Goal: Task Accomplishment & Management: Complete application form

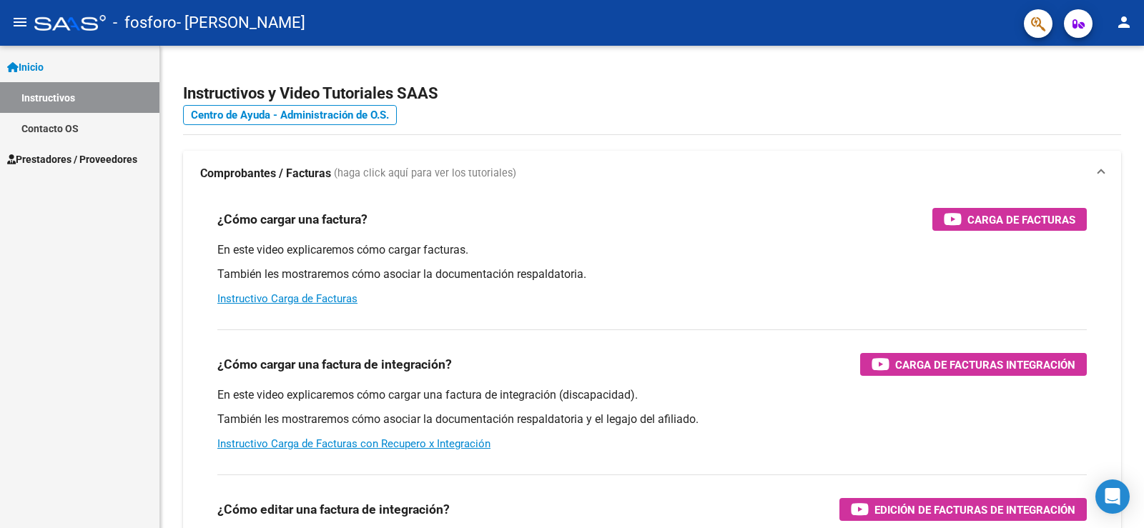
click at [74, 163] on span "Prestadores / Proveedores" at bounding box center [72, 160] width 130 height 16
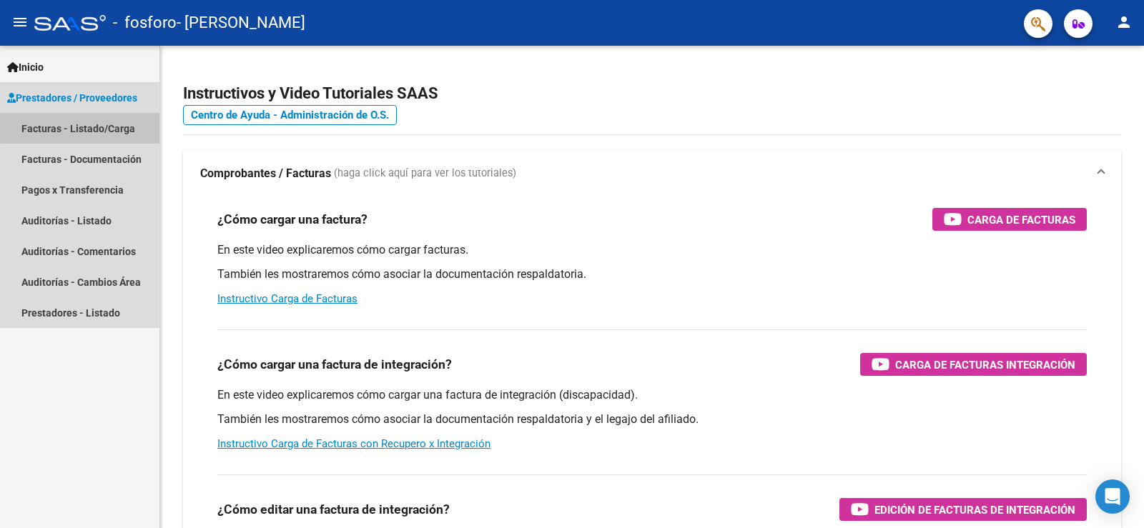
click at [89, 120] on link "Facturas - Listado/Carga" at bounding box center [79, 128] width 159 height 31
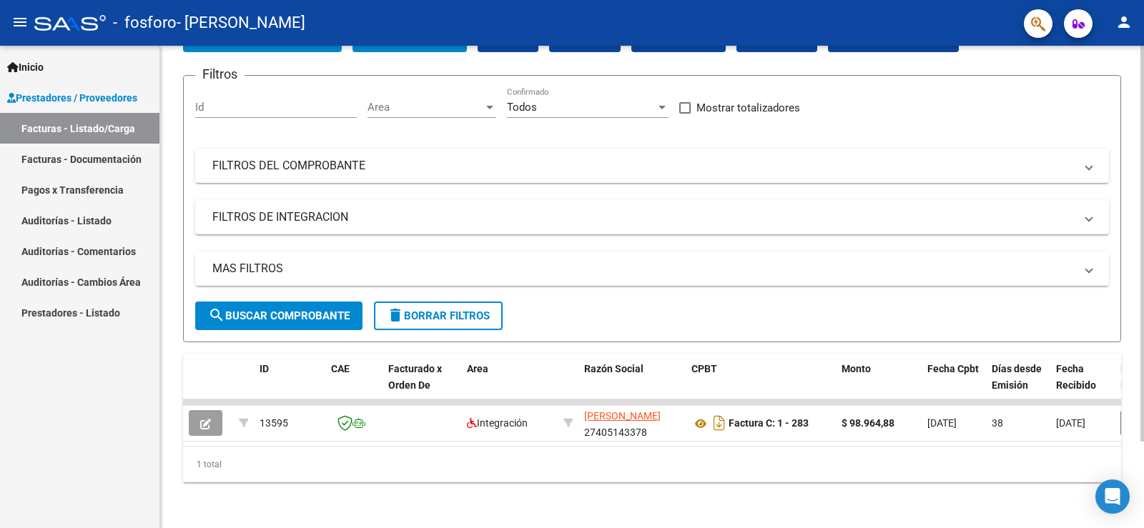
scroll to position [34, 0]
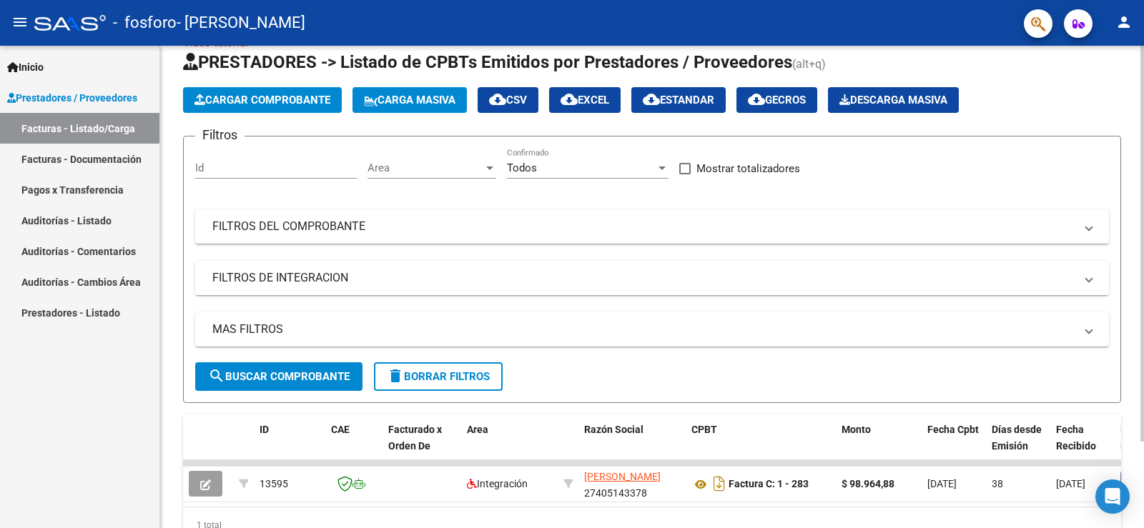
click at [295, 96] on span "Cargar Comprobante" at bounding box center [262, 100] width 136 height 13
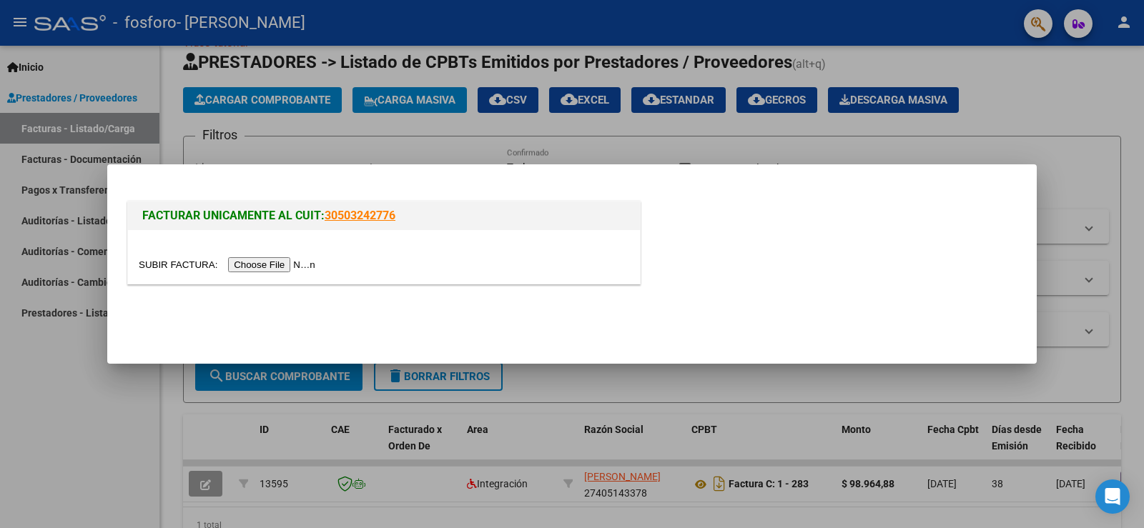
click at [256, 263] on input "file" at bounding box center [229, 264] width 181 height 15
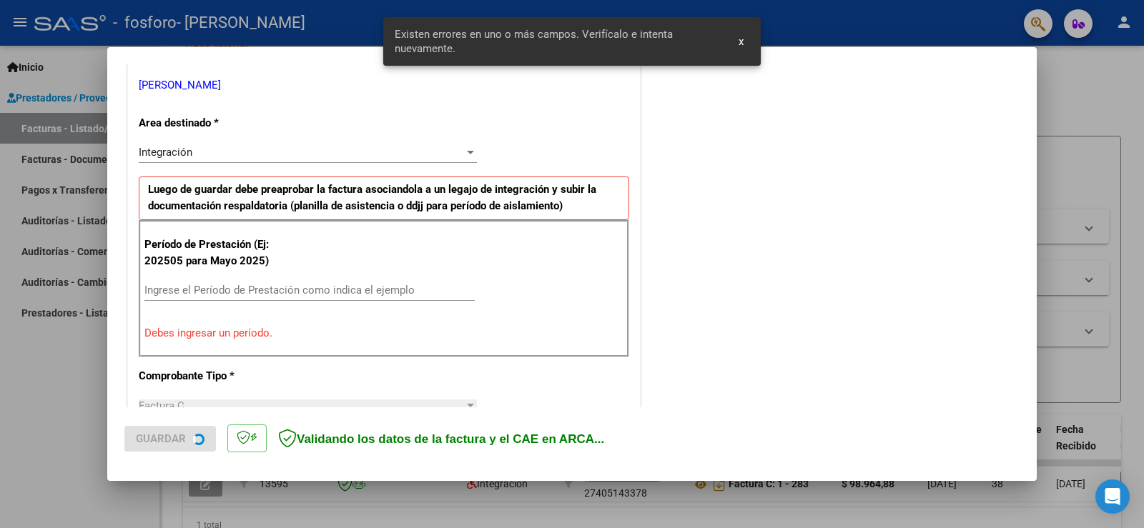
scroll to position [299, 0]
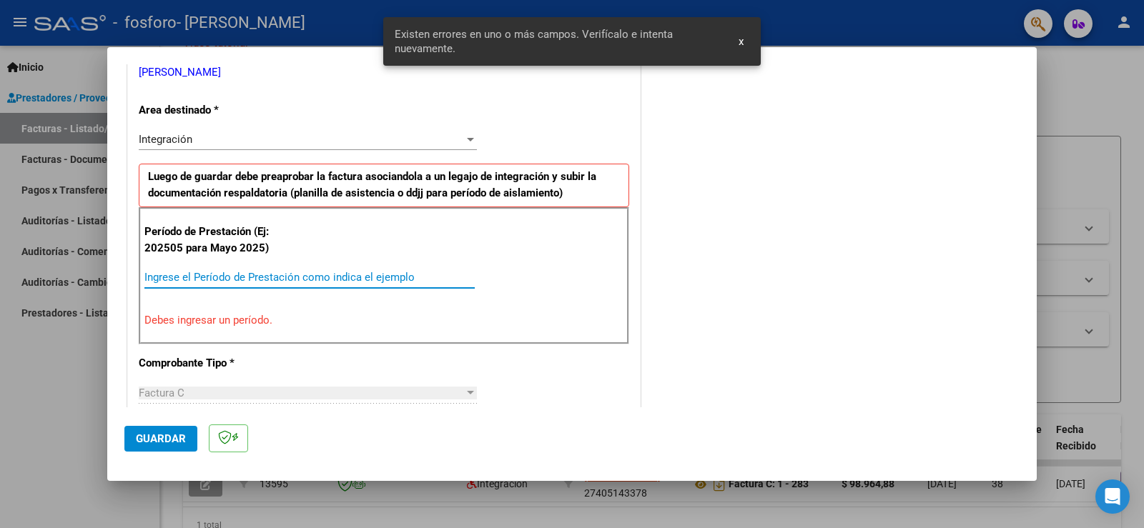
click at [209, 276] on input "Ingrese el Período de Prestación como indica el ejemplo" at bounding box center [309, 277] width 330 height 13
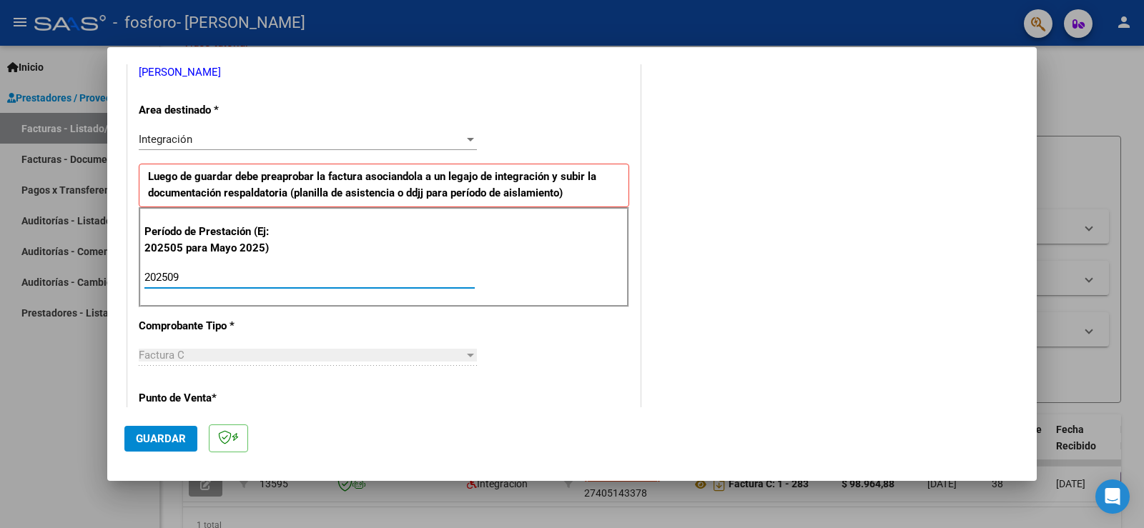
type input "202509"
click at [166, 435] on span "Guardar" at bounding box center [161, 438] width 50 height 13
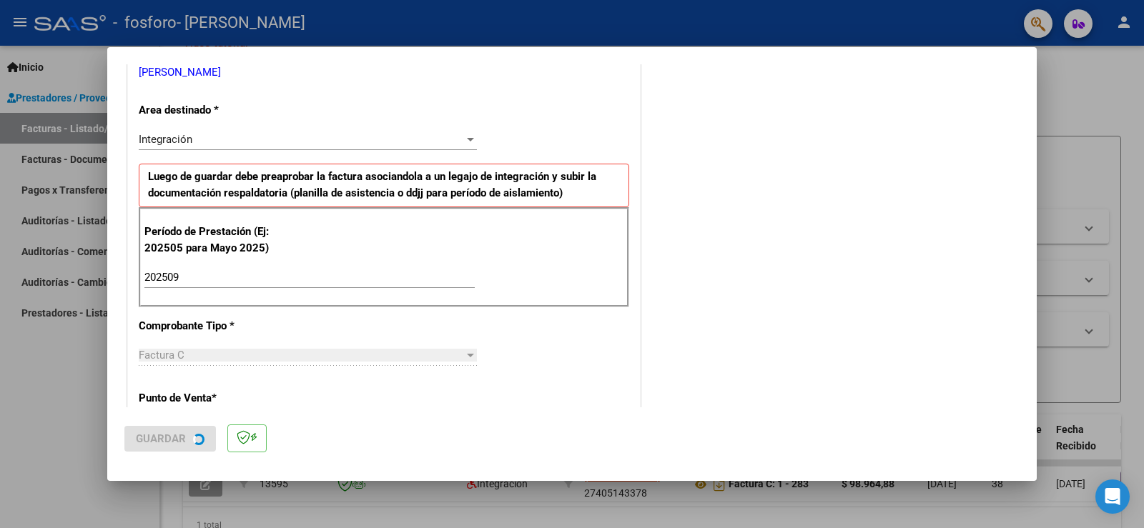
scroll to position [0, 0]
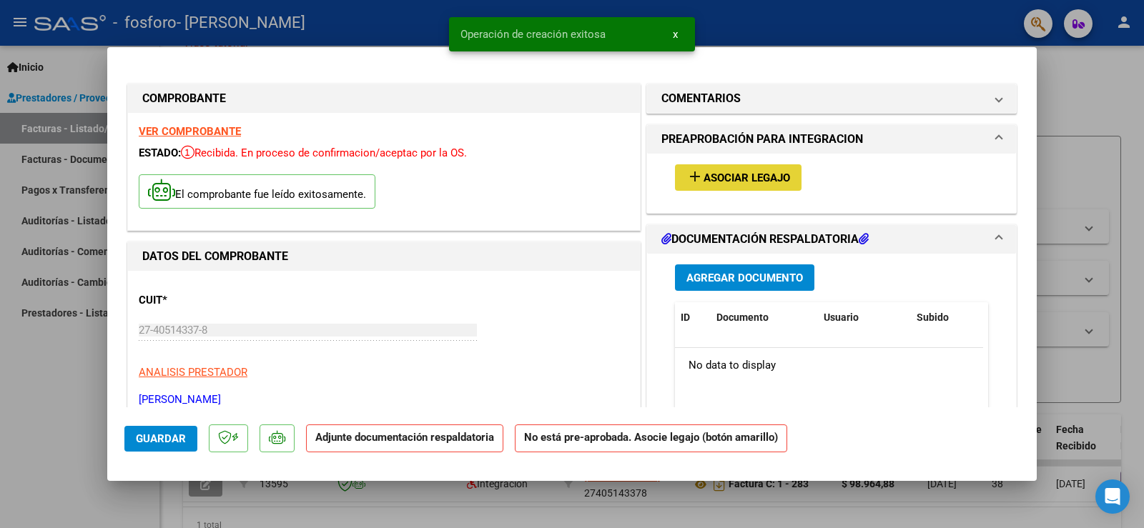
click at [767, 179] on span "Asociar Legajo" at bounding box center [746, 178] width 86 height 13
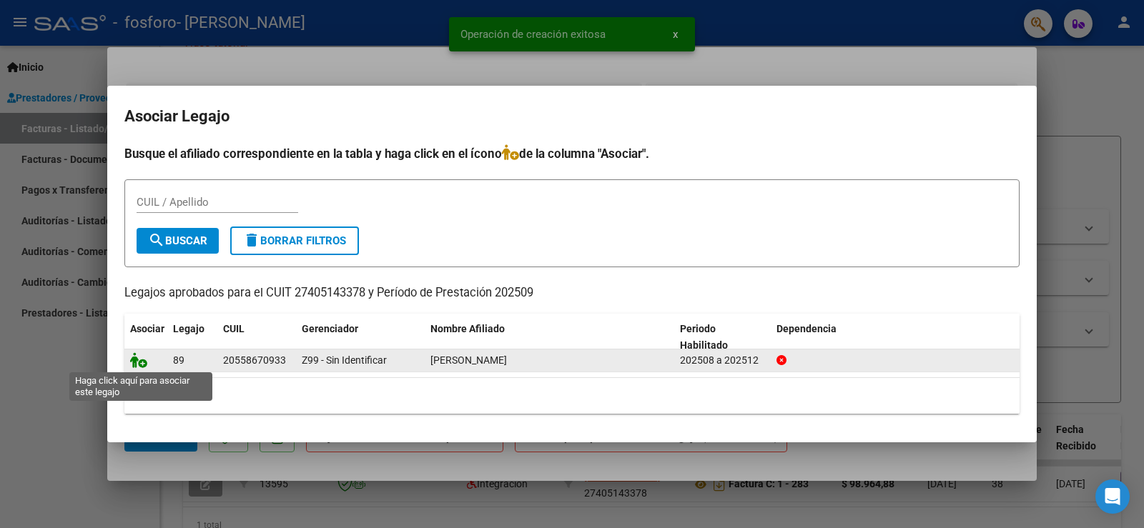
click at [132, 365] on icon at bounding box center [138, 360] width 17 height 16
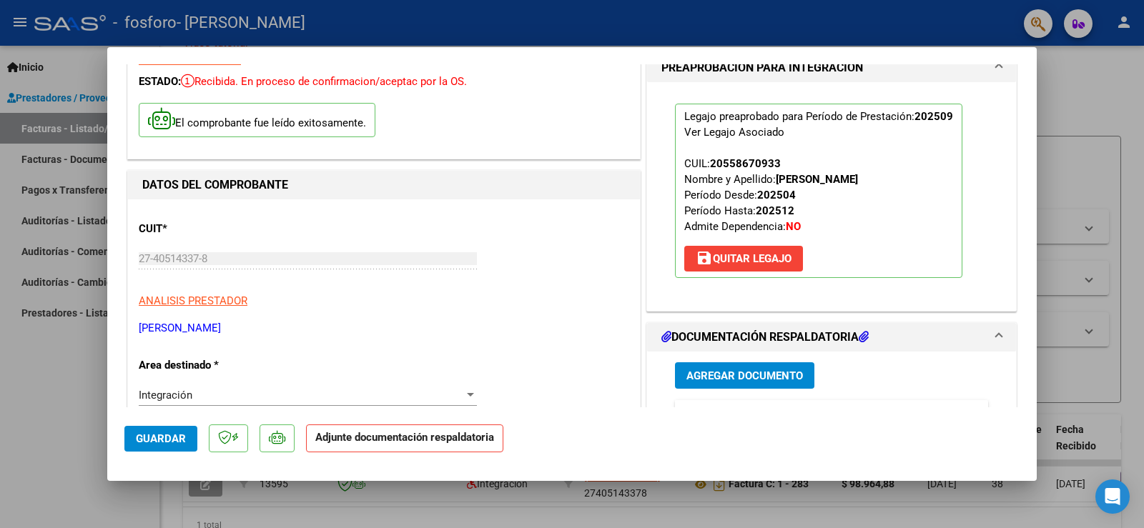
scroll to position [143, 0]
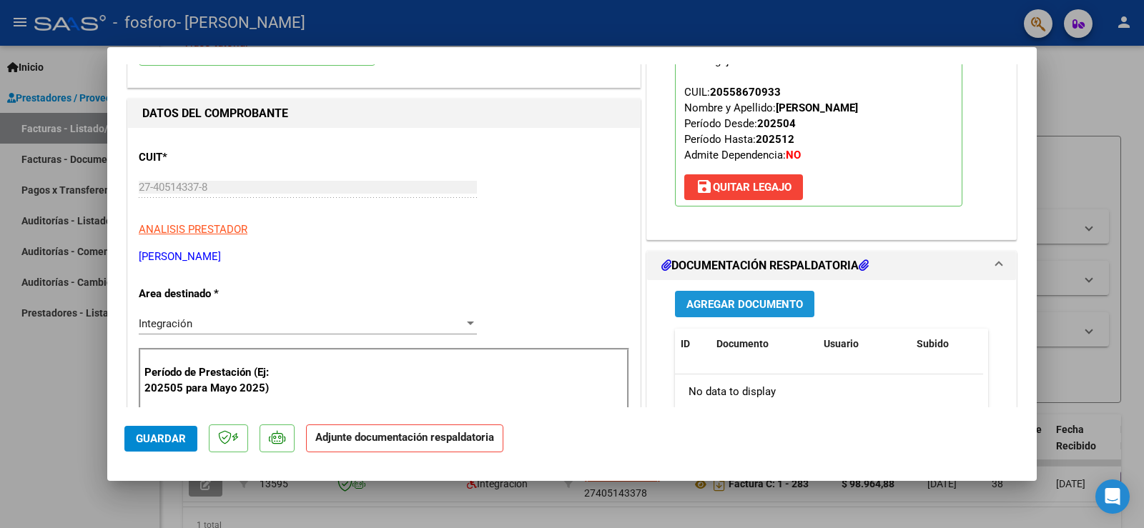
click at [734, 299] on span "Agregar Documento" at bounding box center [744, 304] width 116 height 13
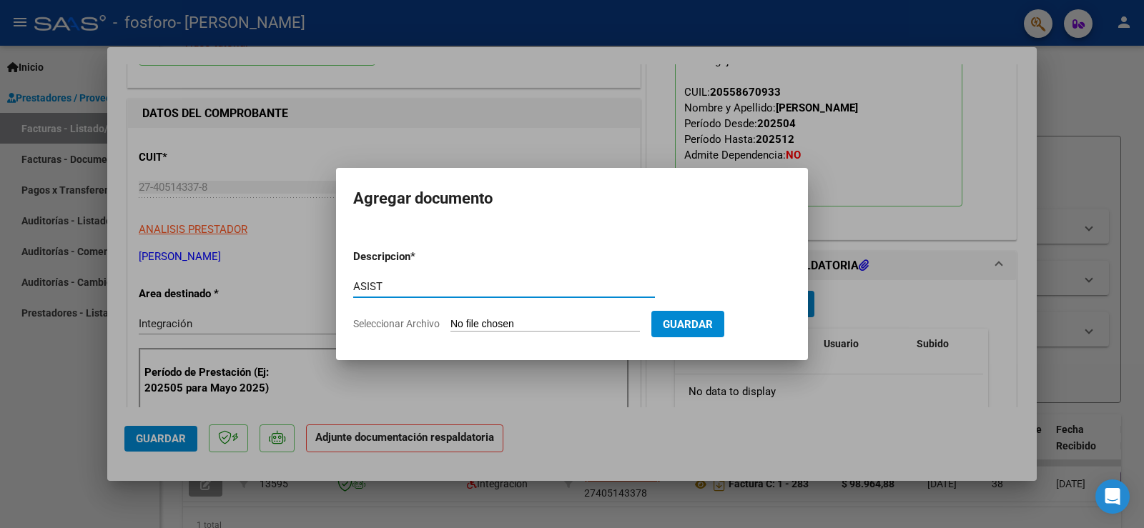
type input "ASIST"
click at [463, 319] on input "Seleccionar Archivo" at bounding box center [544, 325] width 189 height 14
type input "C:\fakepath\planilla_de_asistencia_discapacidad [PERSON_NAME].pdf"
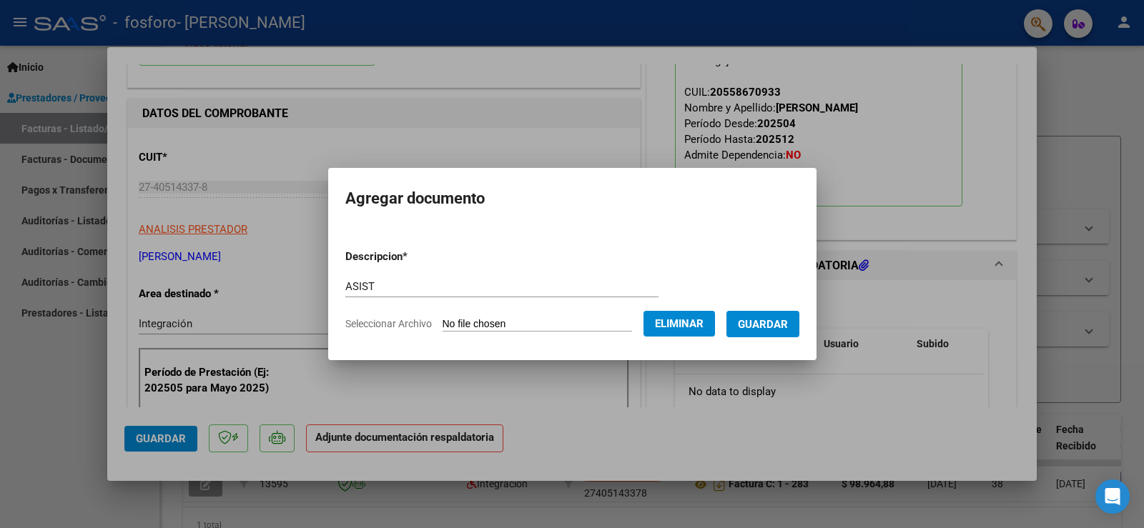
click at [785, 322] on span "Guardar" at bounding box center [763, 324] width 50 height 13
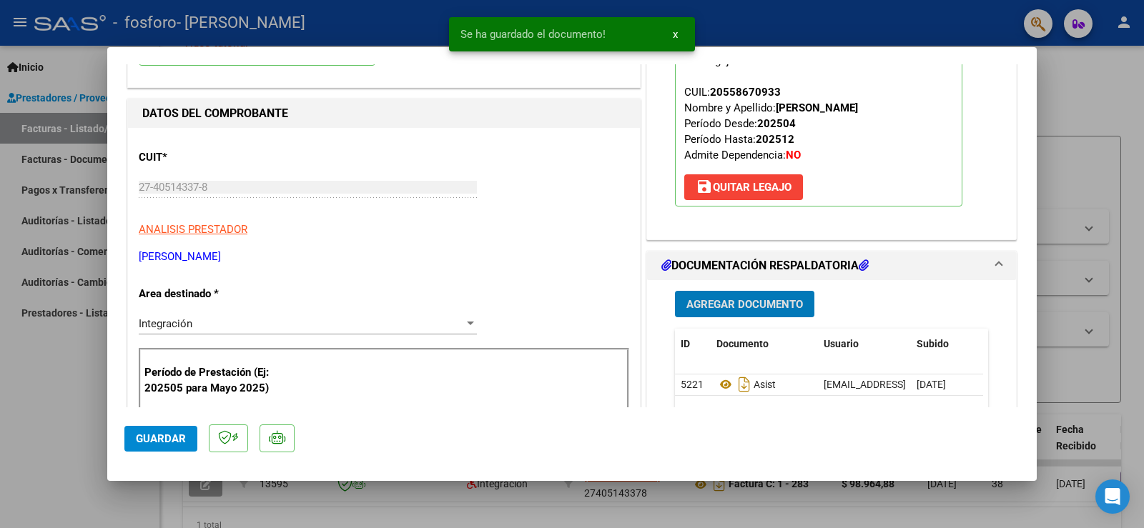
click at [163, 435] on span "Guardar" at bounding box center [161, 438] width 50 height 13
click at [1089, 101] on div at bounding box center [572, 264] width 1144 height 528
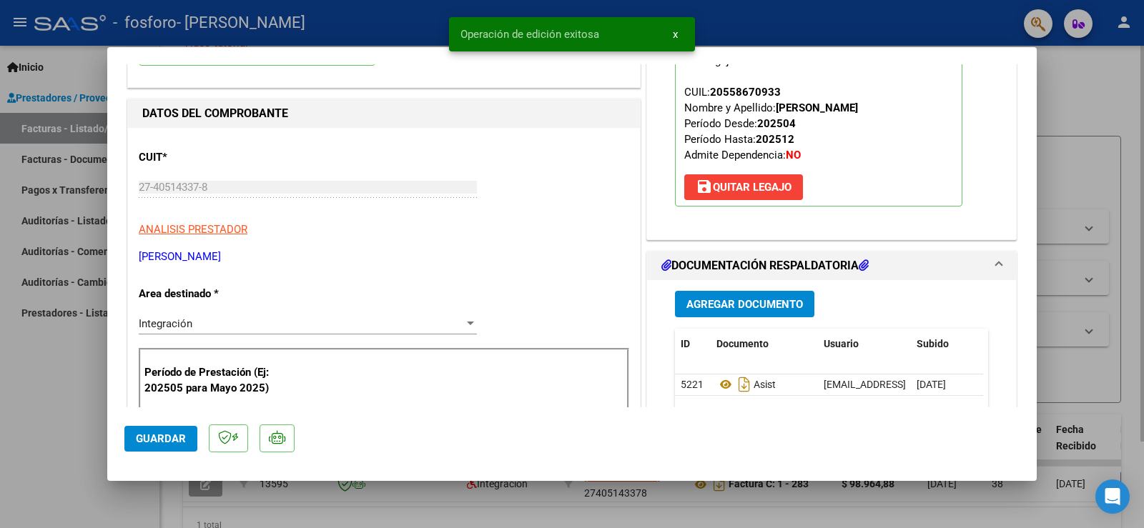
type input "$ 0,00"
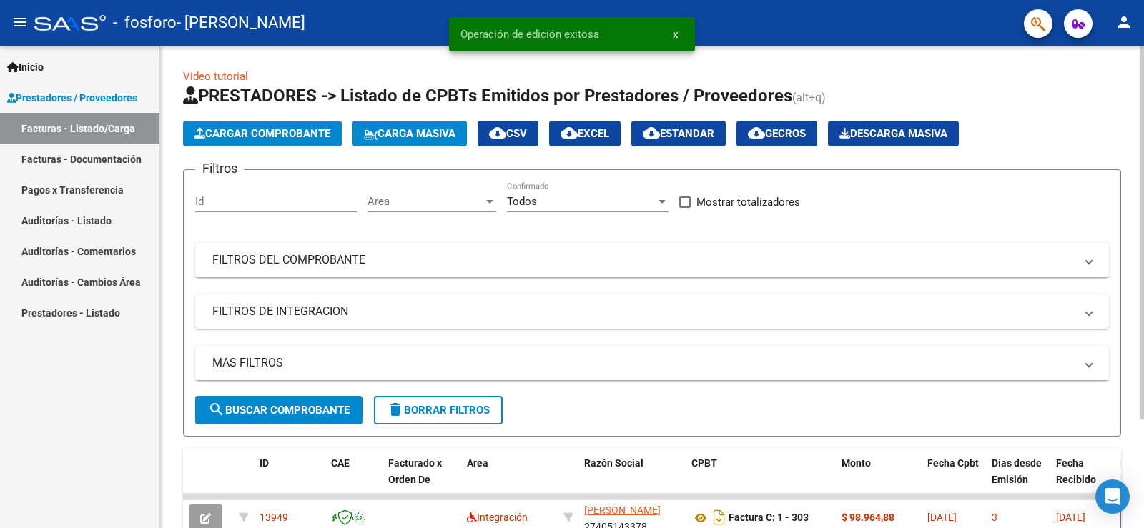
scroll to position [141, 0]
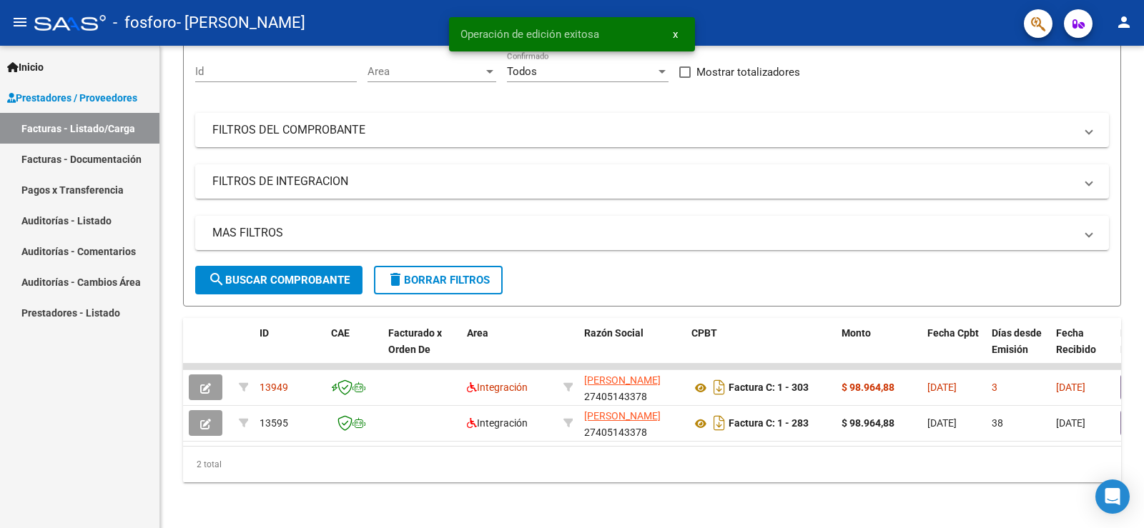
click at [1116, 27] on mat-icon "person" at bounding box center [1123, 22] width 17 height 17
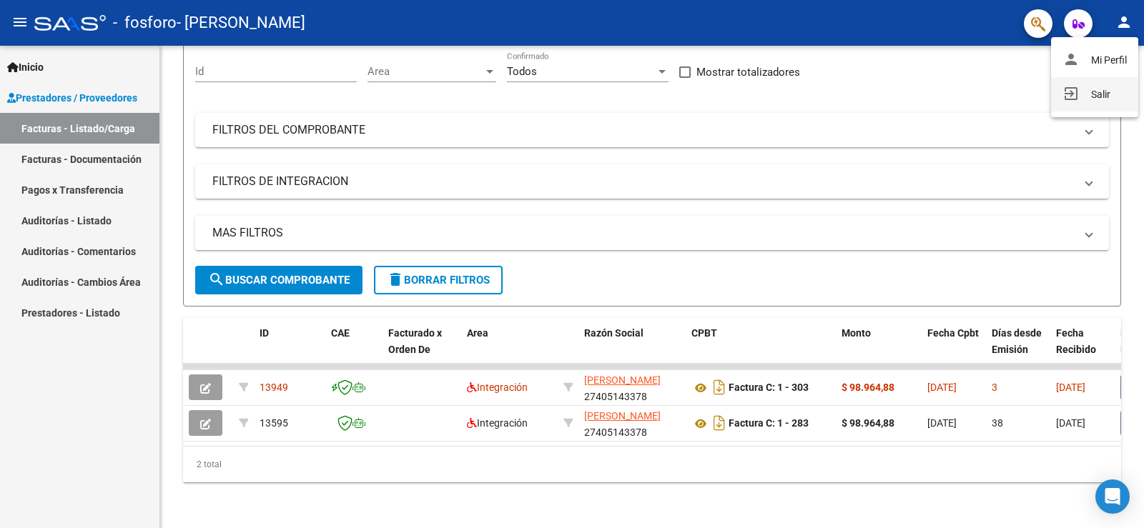
click at [1082, 98] on button "exit_to_app Salir" at bounding box center [1094, 94] width 87 height 34
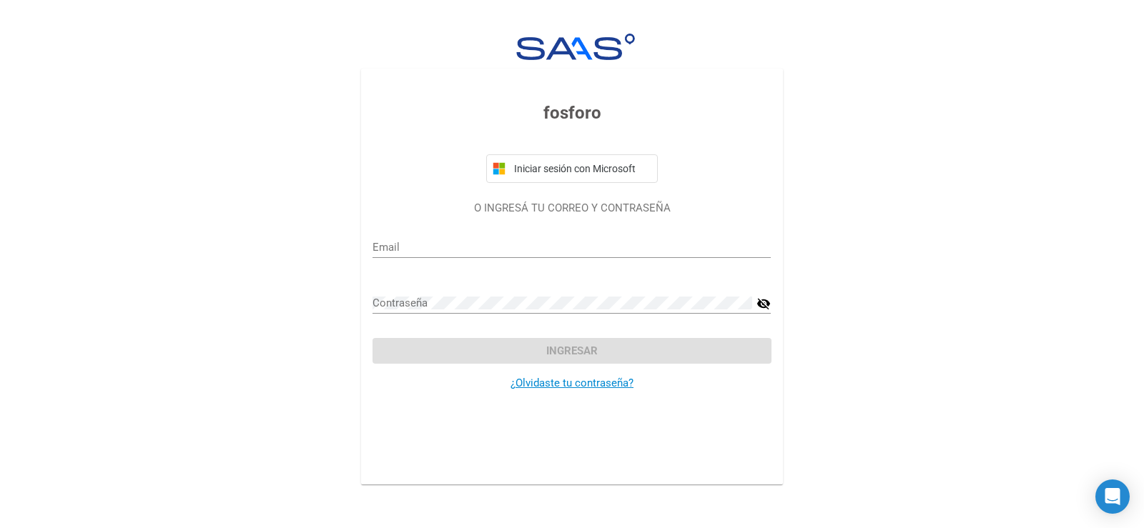
type input "[EMAIL_ADDRESS][DOMAIN_NAME]"
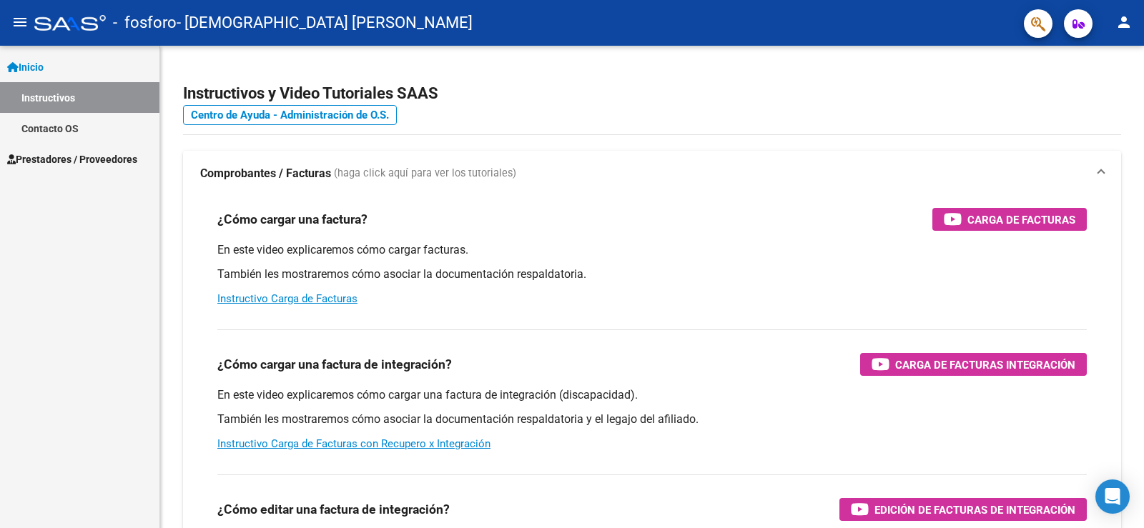
click at [51, 159] on span "Prestadores / Proveedores" at bounding box center [72, 160] width 130 height 16
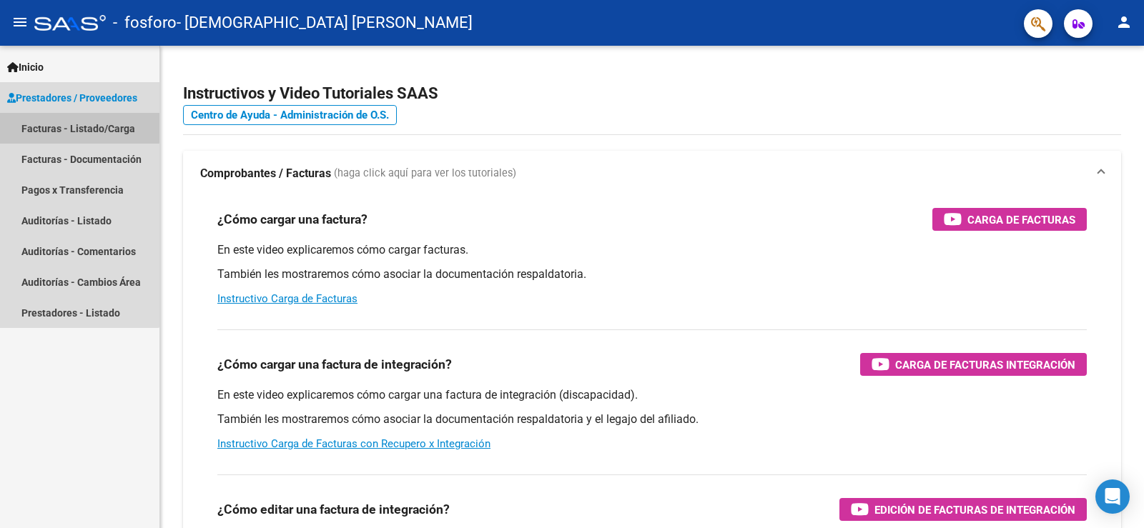
click at [46, 125] on link "Facturas - Listado/Carga" at bounding box center [79, 128] width 159 height 31
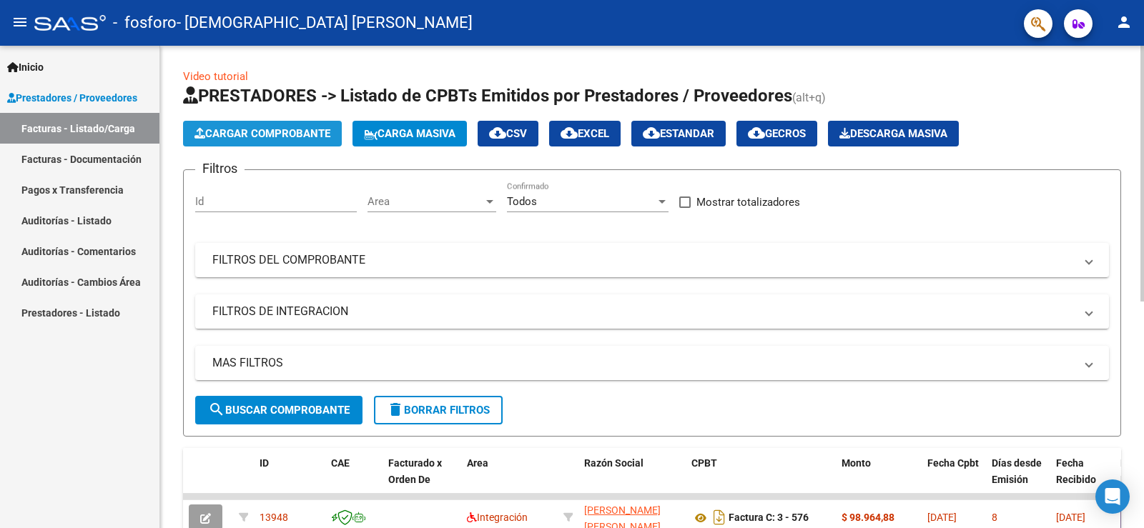
click at [218, 138] on span "Cargar Comprobante" at bounding box center [262, 133] width 136 height 13
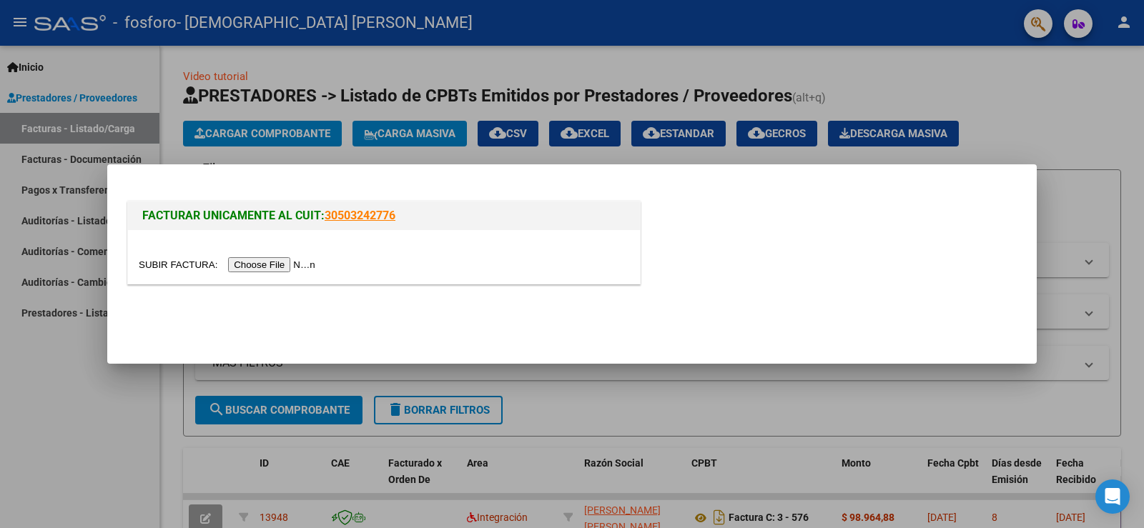
click at [271, 264] on input "file" at bounding box center [229, 264] width 181 height 15
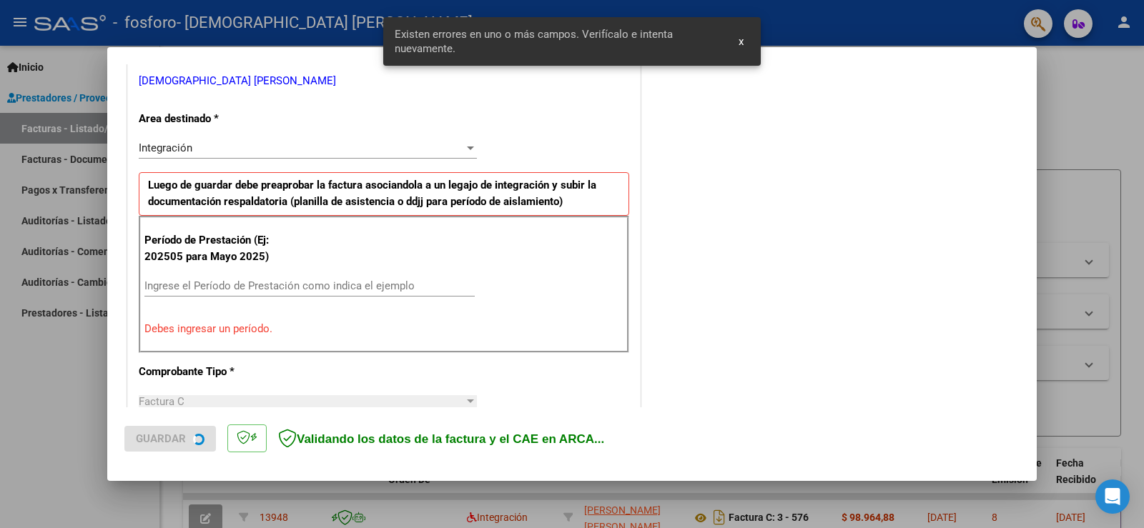
scroll to position [299, 0]
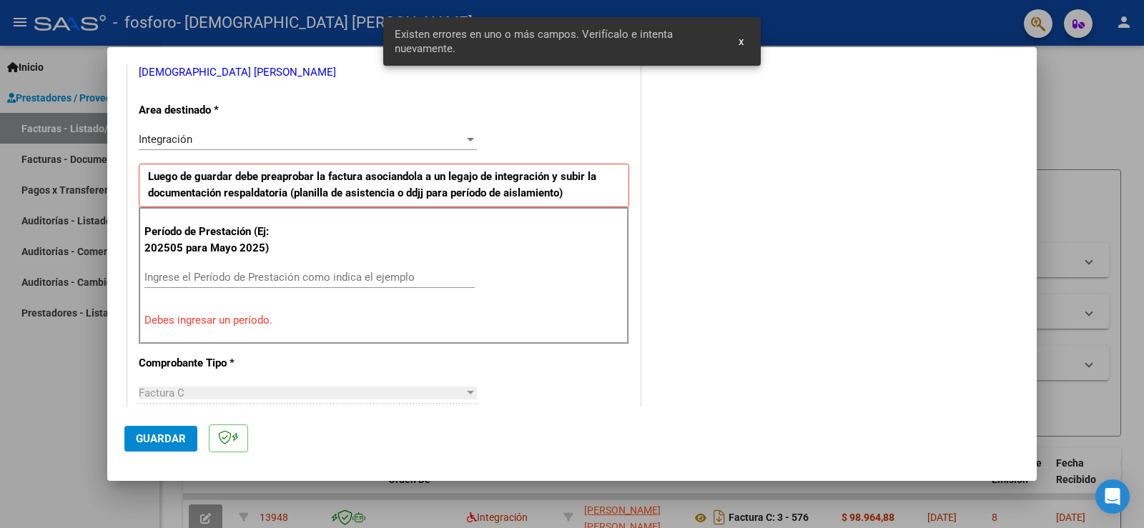
click at [198, 279] on input "Ingrese el Período de Prestación como indica el ejemplo" at bounding box center [309, 277] width 330 height 13
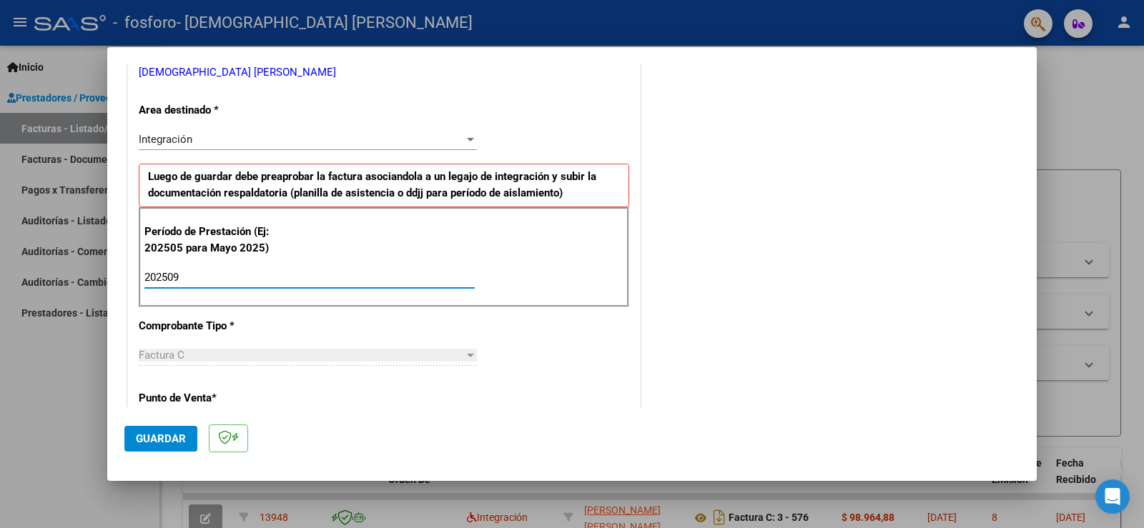
type input "202509"
click at [145, 438] on span "Guardar" at bounding box center [161, 438] width 50 height 13
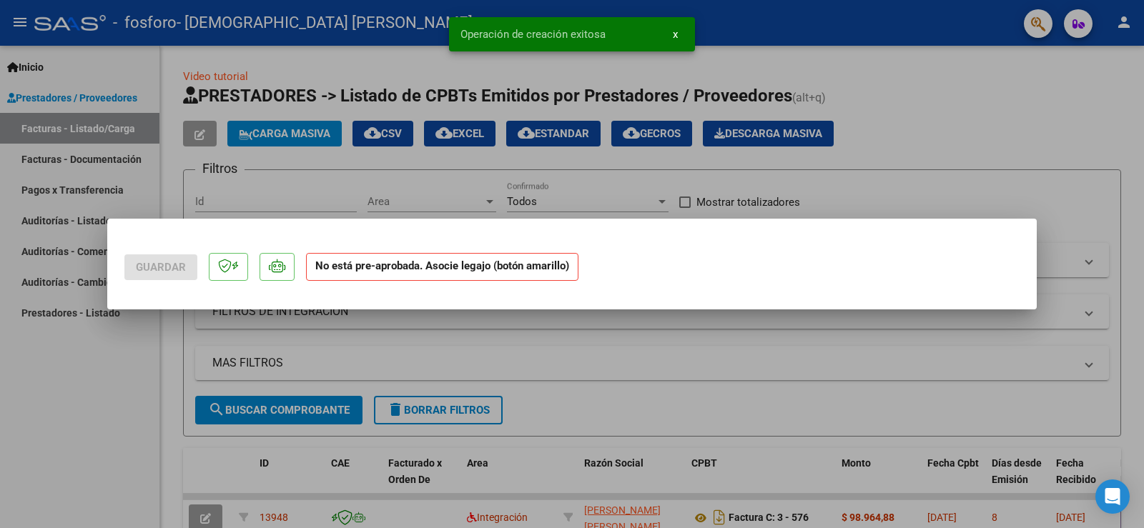
scroll to position [0, 0]
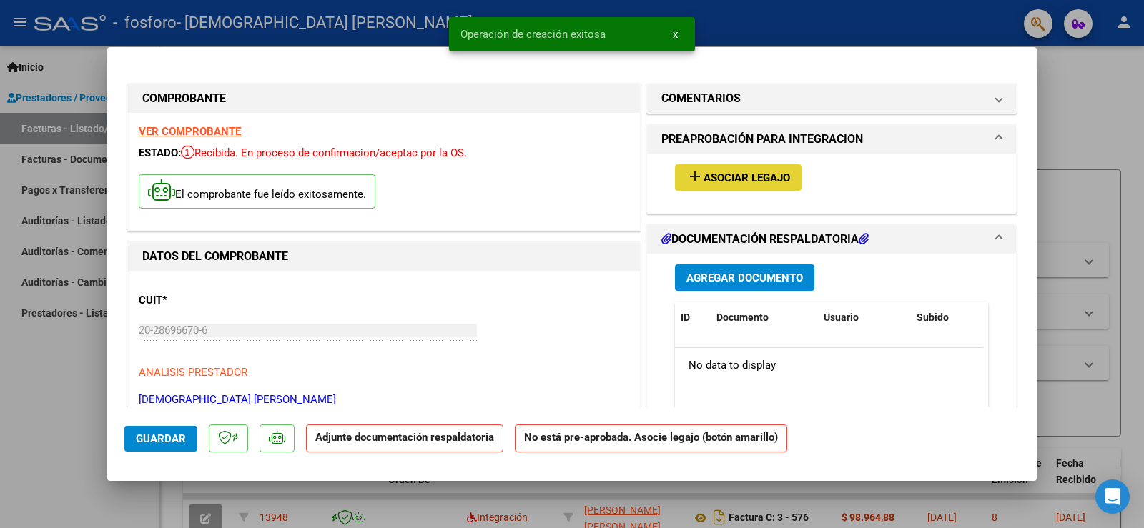
click at [723, 172] on span "Asociar Legajo" at bounding box center [746, 178] width 86 height 13
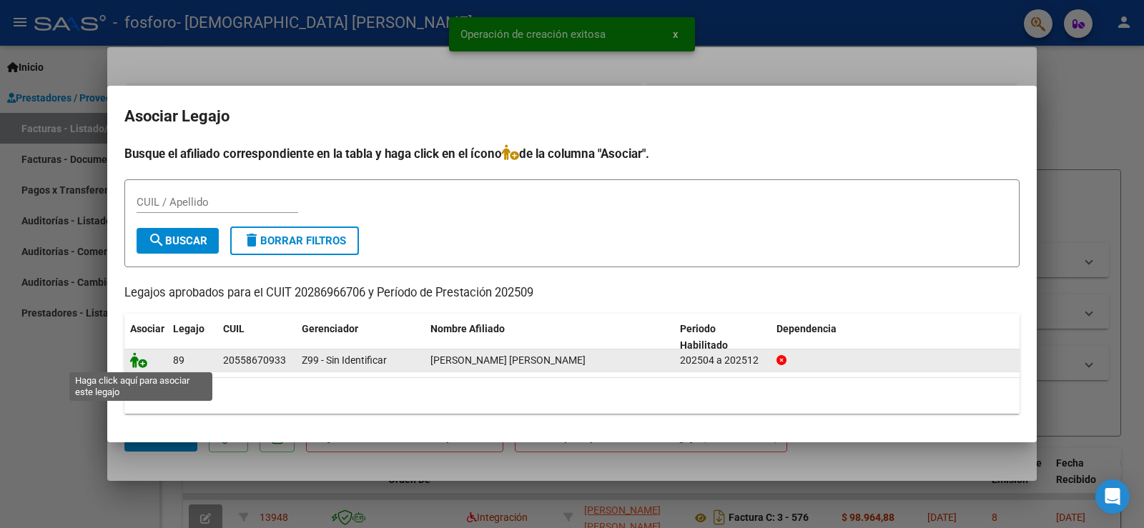
click at [139, 362] on icon at bounding box center [138, 360] width 17 height 16
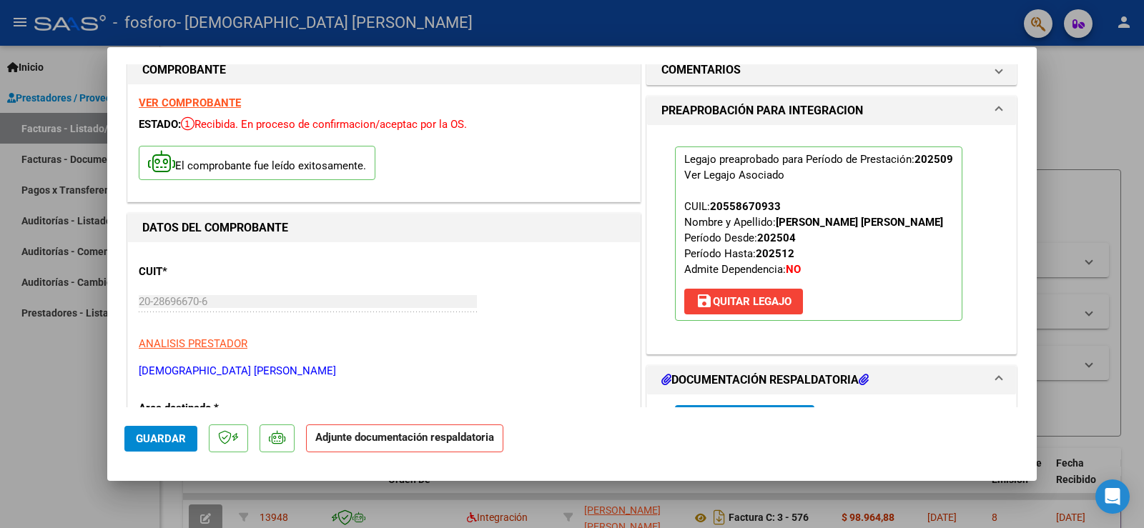
scroll to position [71, 0]
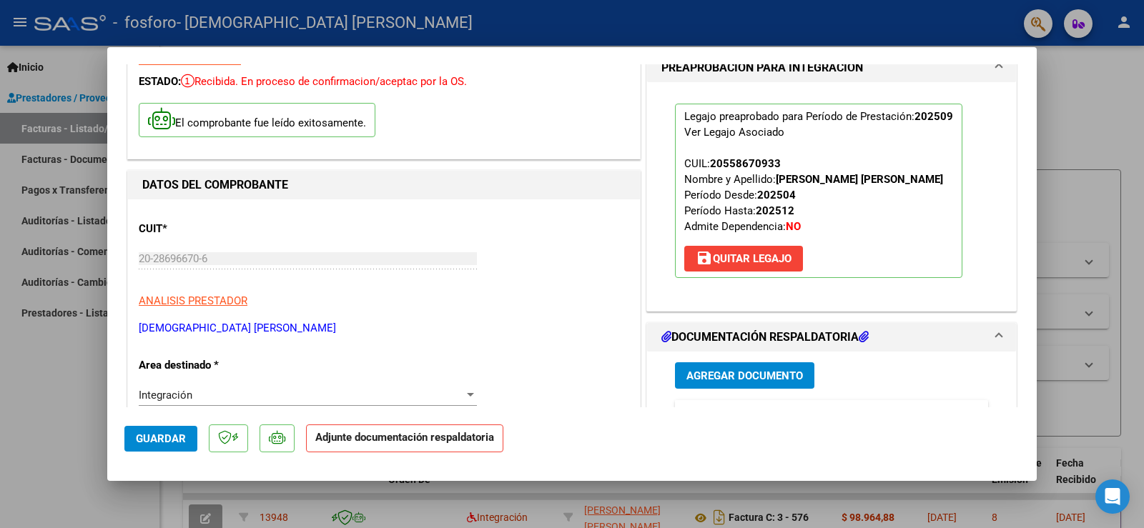
click at [726, 377] on span "Agregar Documento" at bounding box center [744, 376] width 116 height 13
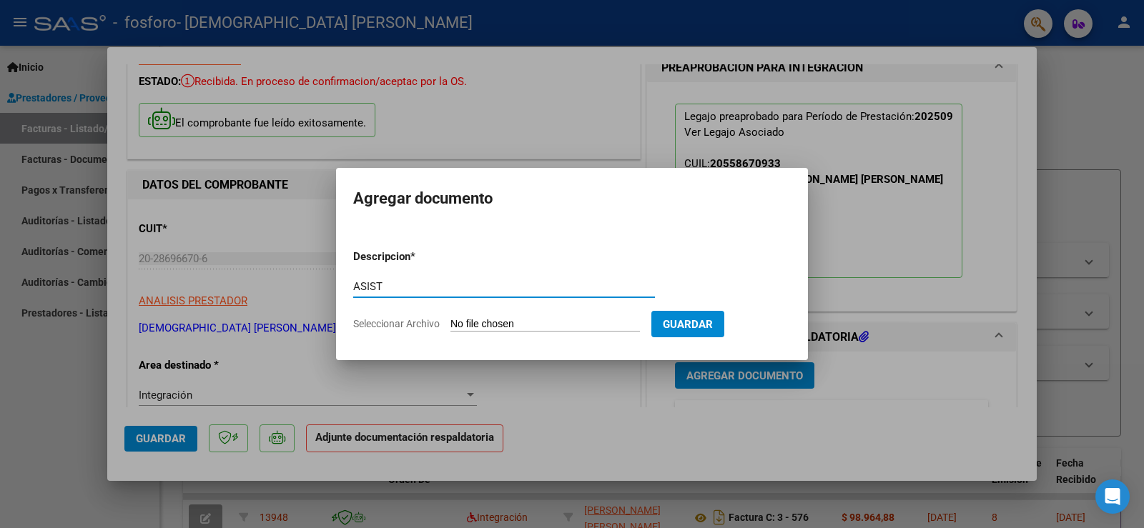
type input "ASIST"
click at [463, 320] on input "Seleccionar Archivo" at bounding box center [544, 325] width 189 height 14
type input "C:\fakepath\ASIST SEPT.pdf"
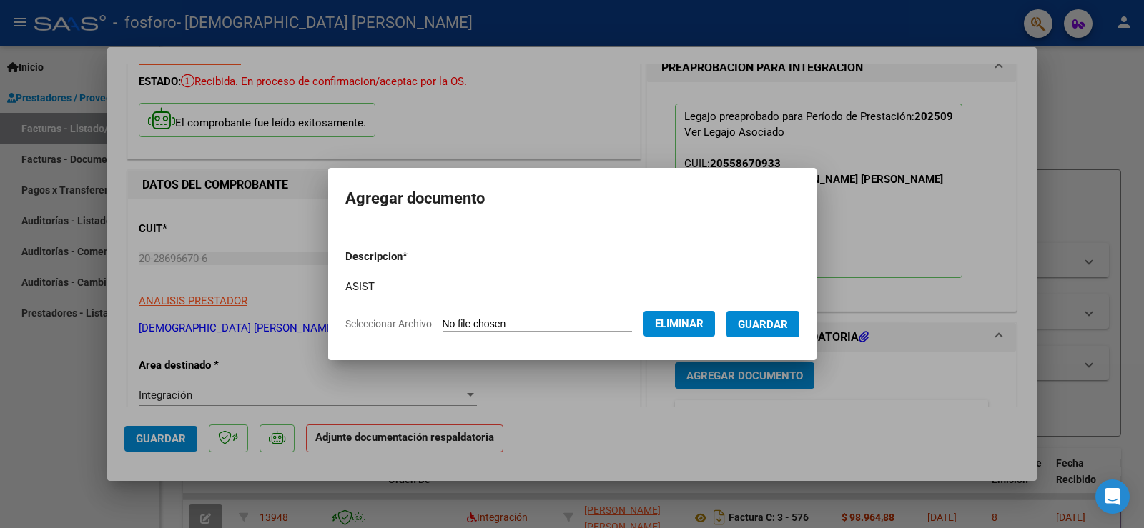
click at [788, 319] on span "Guardar" at bounding box center [763, 324] width 50 height 13
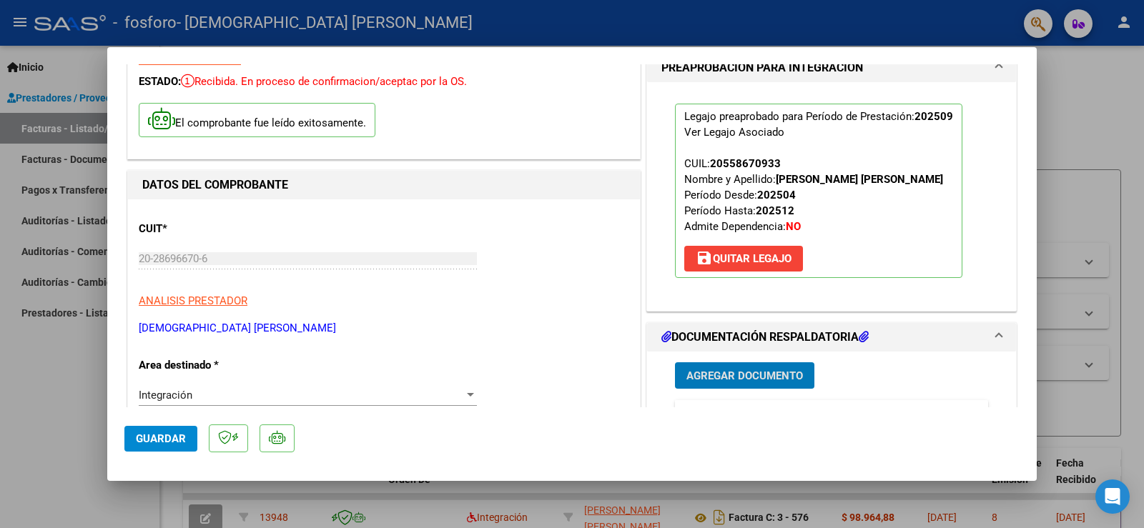
click at [164, 440] on span "Guardar" at bounding box center [161, 438] width 50 height 13
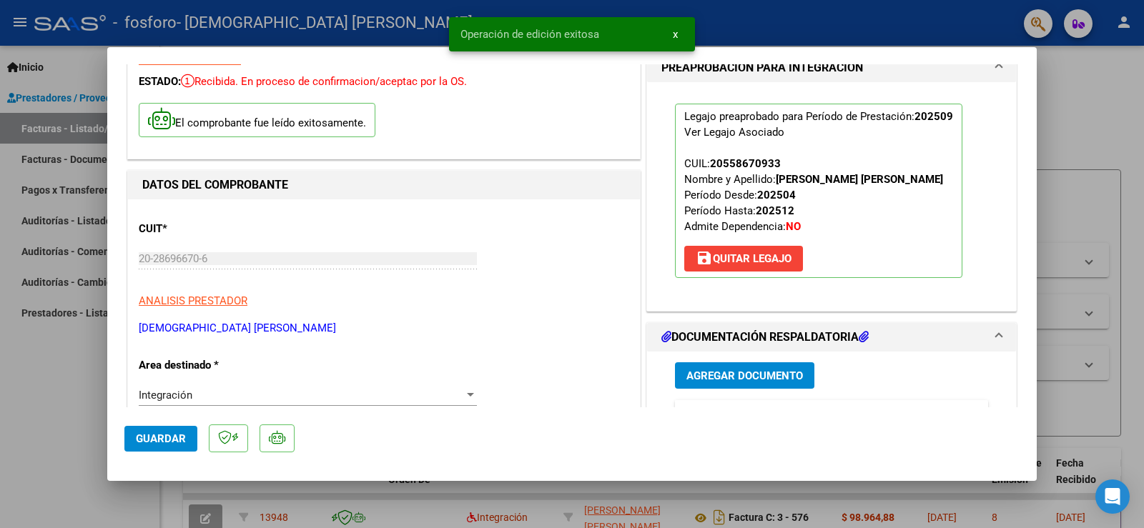
click at [1092, 63] on div at bounding box center [572, 264] width 1144 height 528
type input "$ 0,00"
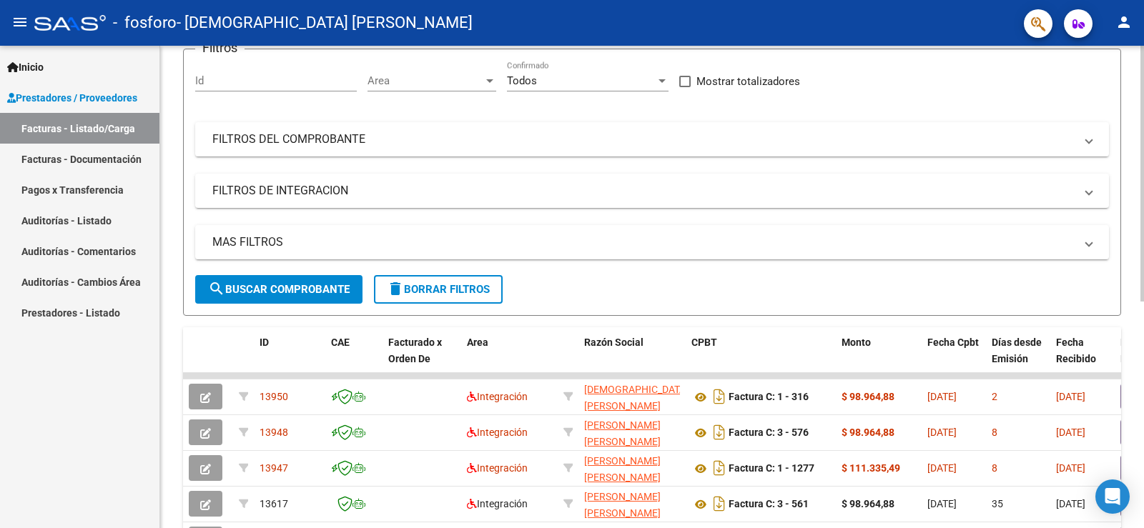
scroll to position [0, 0]
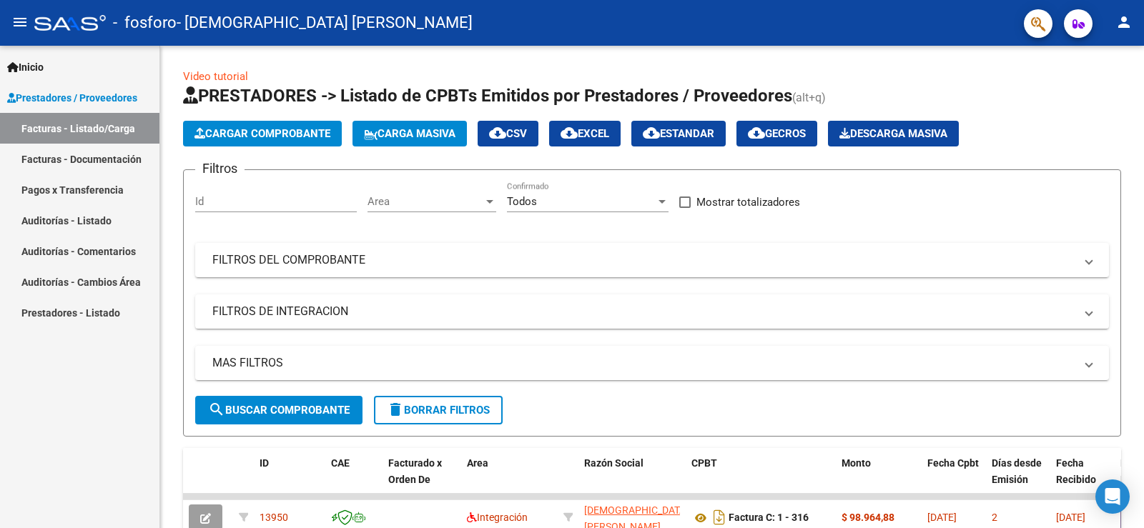
click at [1119, 21] on mat-icon "person" at bounding box center [1123, 22] width 17 height 17
click at [1103, 93] on button "exit_to_app Salir" at bounding box center [1094, 94] width 87 height 34
